Goal: Information Seeking & Learning: Learn about a topic

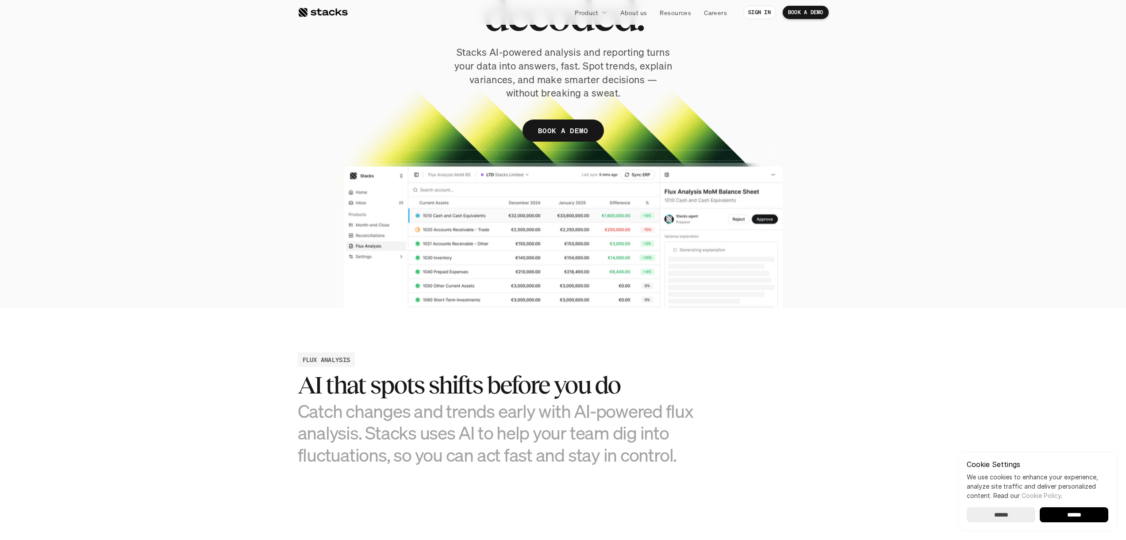
scroll to position [177, 0]
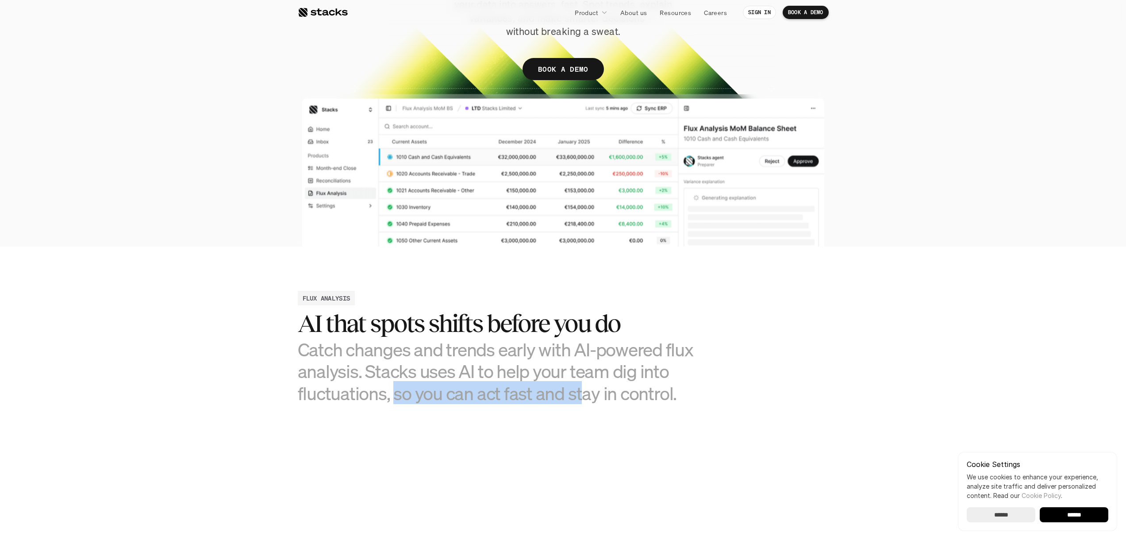
drag, startPoint x: 485, startPoint y: 384, endPoint x: 579, endPoint y: 384, distance: 94.2
click at [579, 384] on h3 "Catch changes and trends early with AI-powered flux analysis. Stacks uses AI to…" at bounding box center [497, 370] width 398 height 65
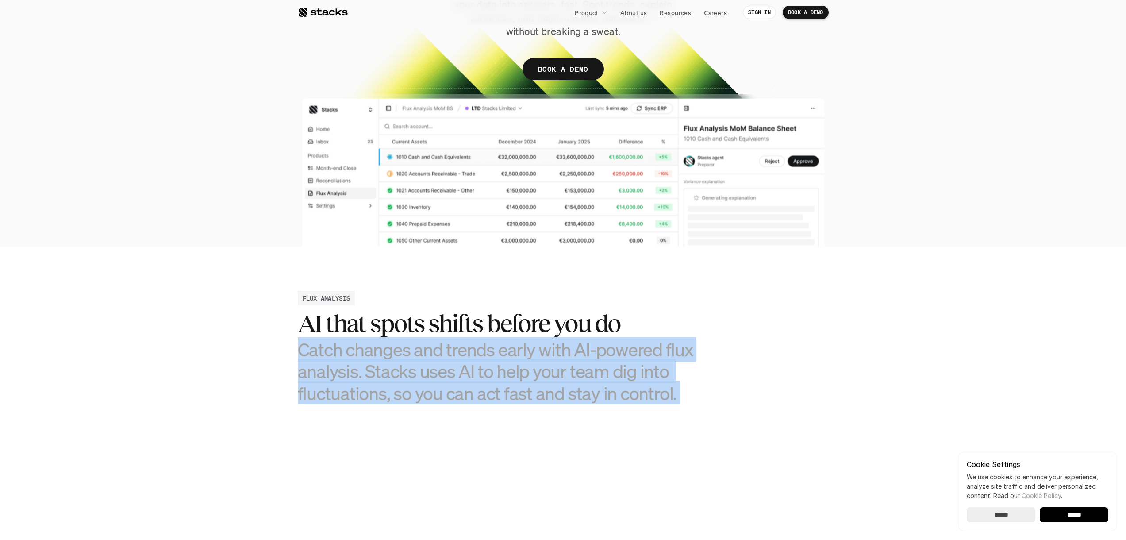
click at [579, 384] on h3 "Catch changes and trends early with AI-powered flux analysis. Stacks uses AI to…" at bounding box center [497, 370] width 398 height 65
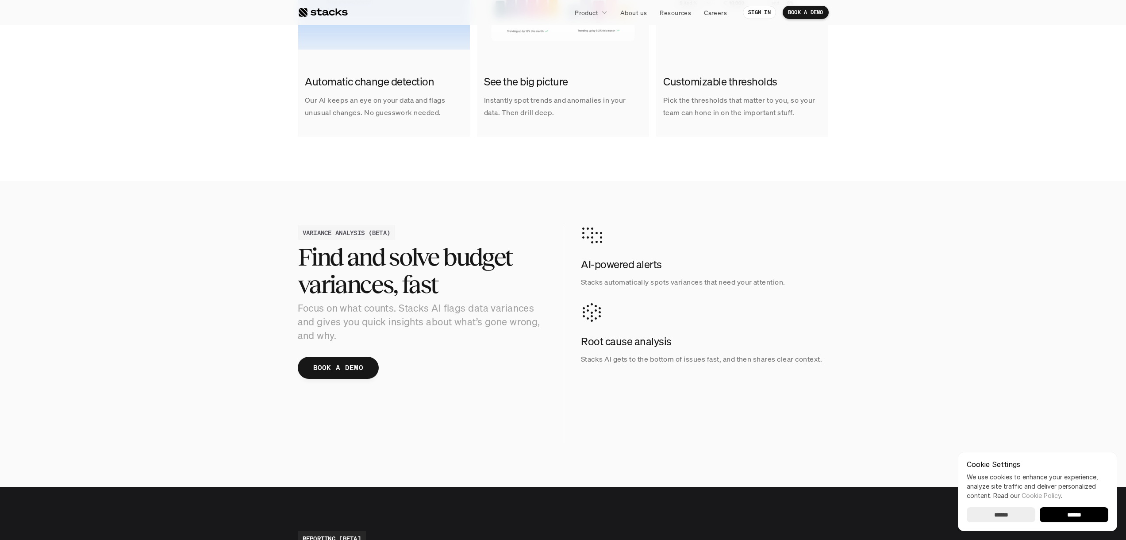
scroll to position [784, 0]
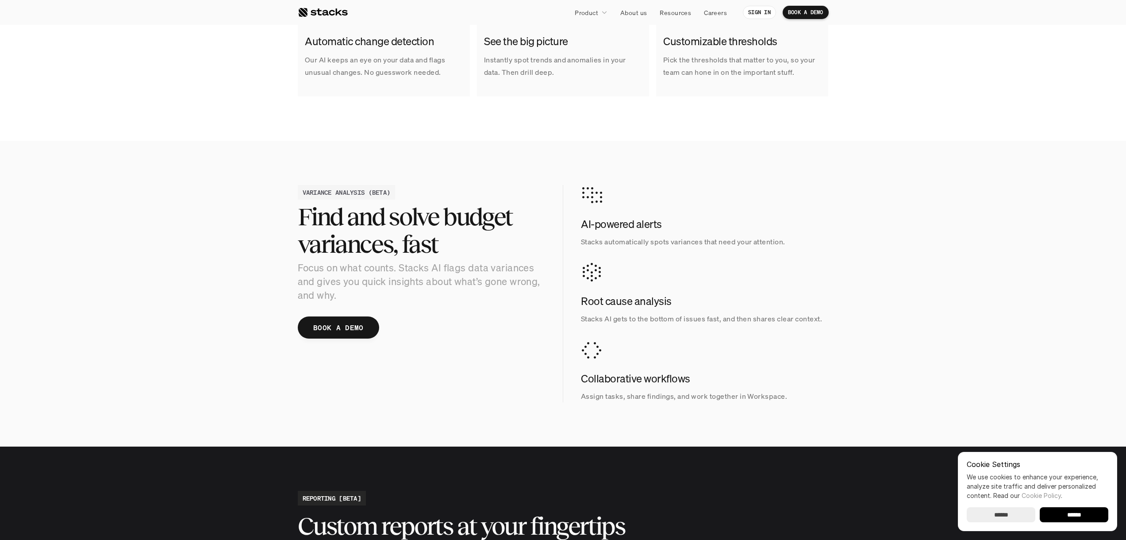
click at [393, 281] on p "Focus on what counts. Stacks AI flags data variances and gives you quick insigh…" at bounding box center [422, 281] width 248 height 41
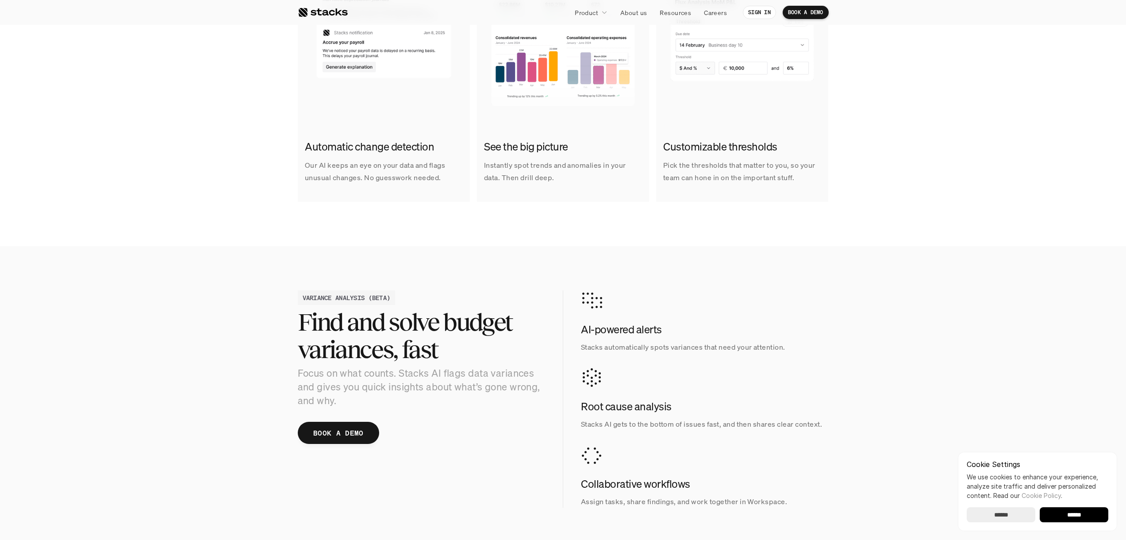
scroll to position [679, 0]
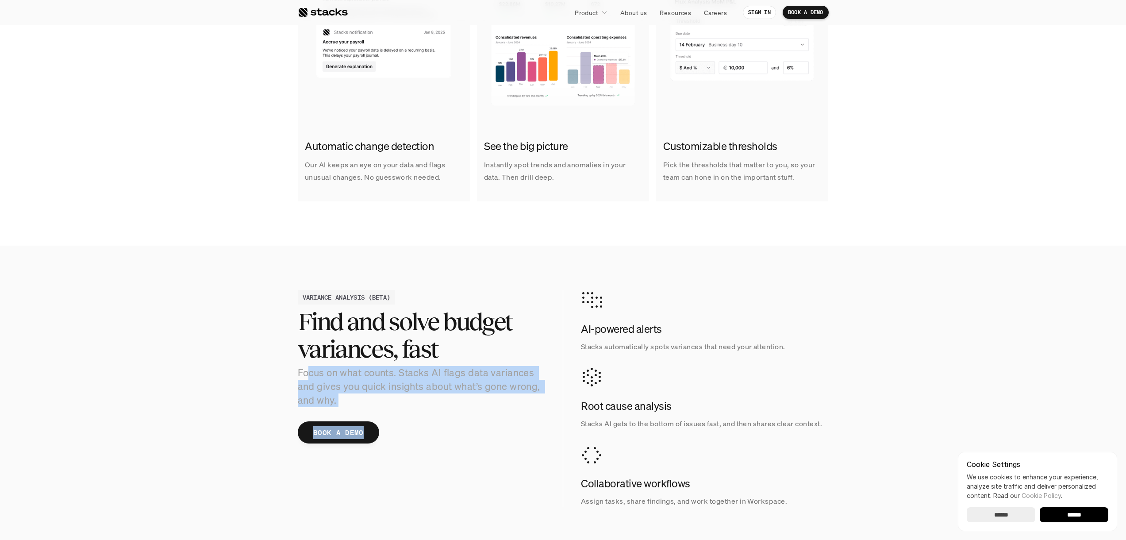
drag, startPoint x: 315, startPoint y: 371, endPoint x: 571, endPoint y: 406, distance: 258.2
click at [571, 406] on div "VARIANCE ANALYSIS (BETA) Find and solve budget variances, fast Focus on what co…" at bounding box center [563, 398] width 531 height 217
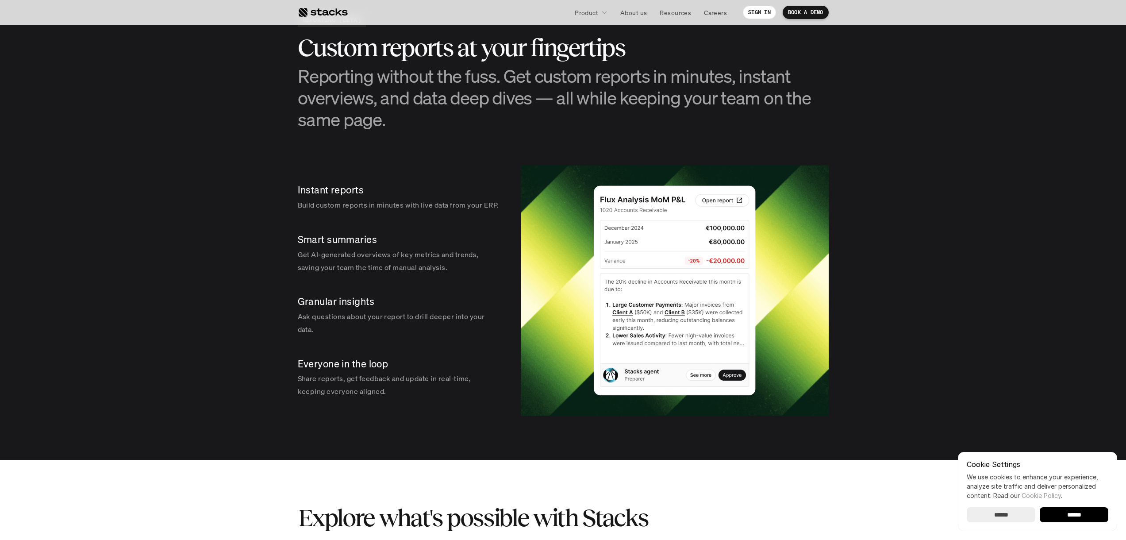
scroll to position [1263, 0]
click at [340, 94] on h3 "Reporting without the fuss. Get custom reports in minutes, instant overviews, a…" at bounding box center [563, 97] width 531 height 65
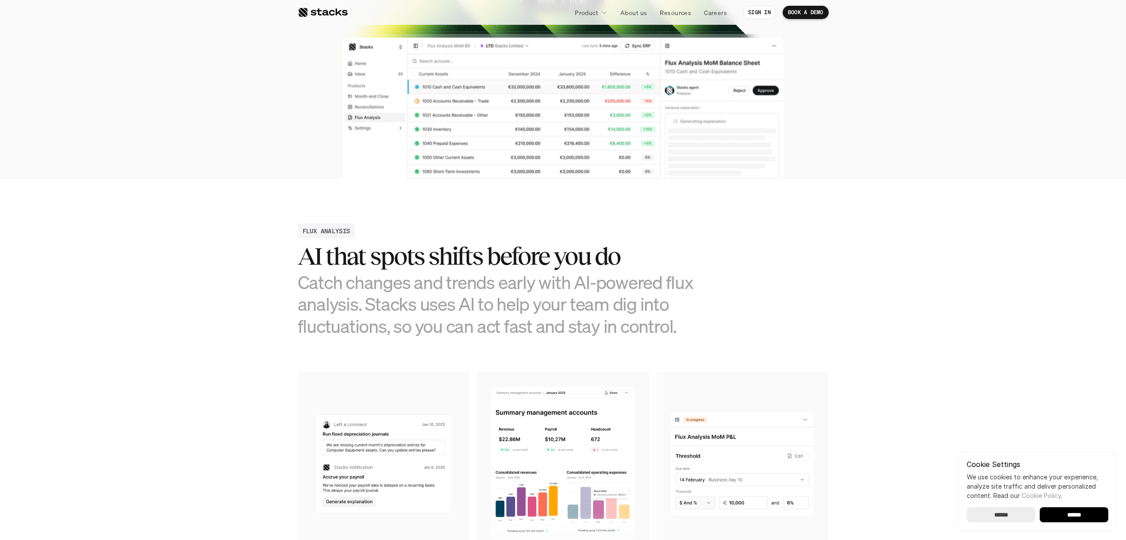
scroll to position [307, 0]
